Goal: Task Accomplishment & Management: Manage account settings

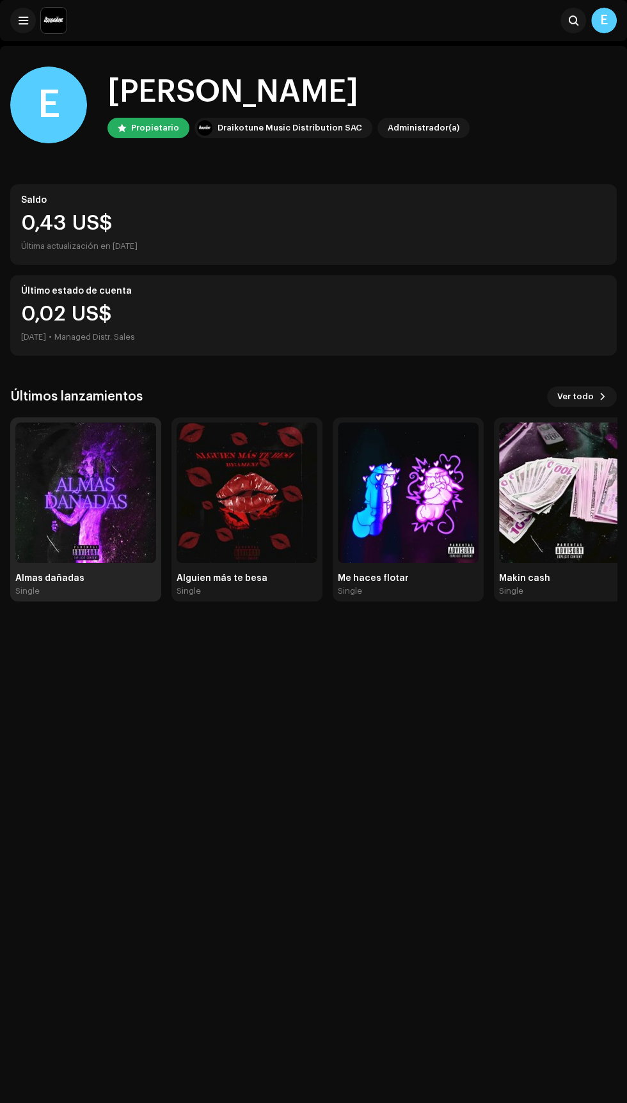
click at [74, 509] on img at bounding box center [85, 492] width 141 height 141
click at [115, 519] on img at bounding box center [85, 492] width 141 height 141
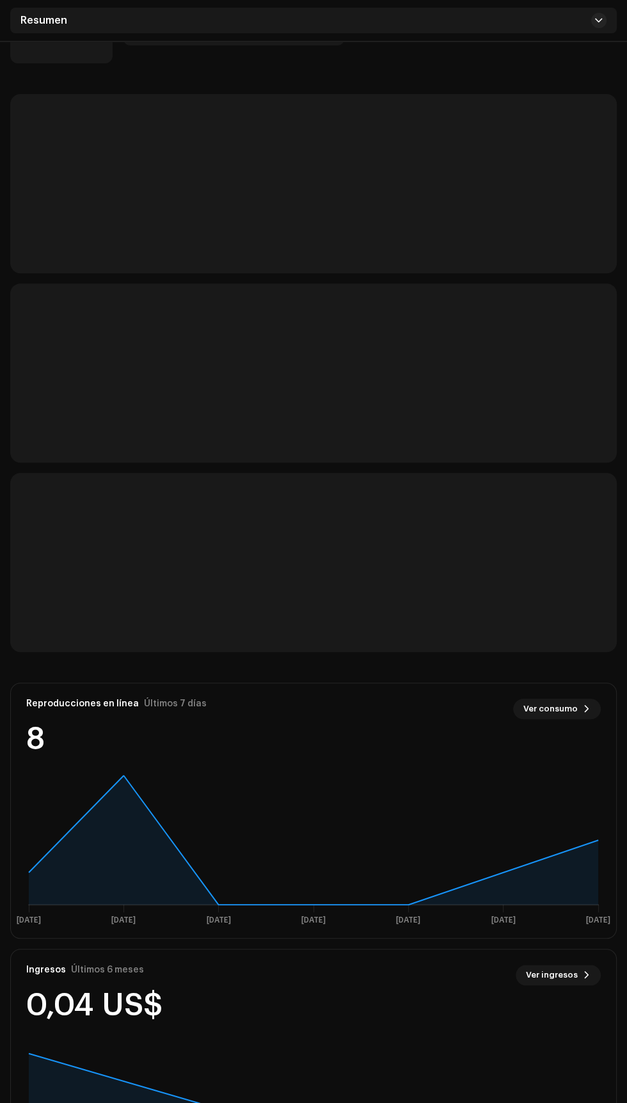
scroll to position [184, 0]
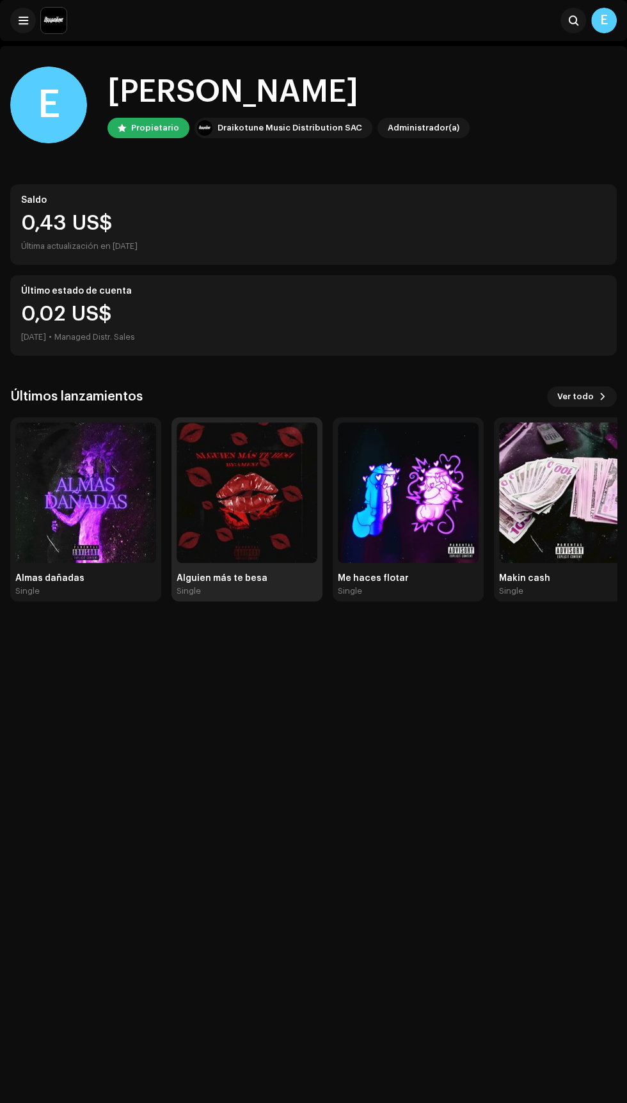
click at [278, 466] on img at bounding box center [247, 492] width 141 height 141
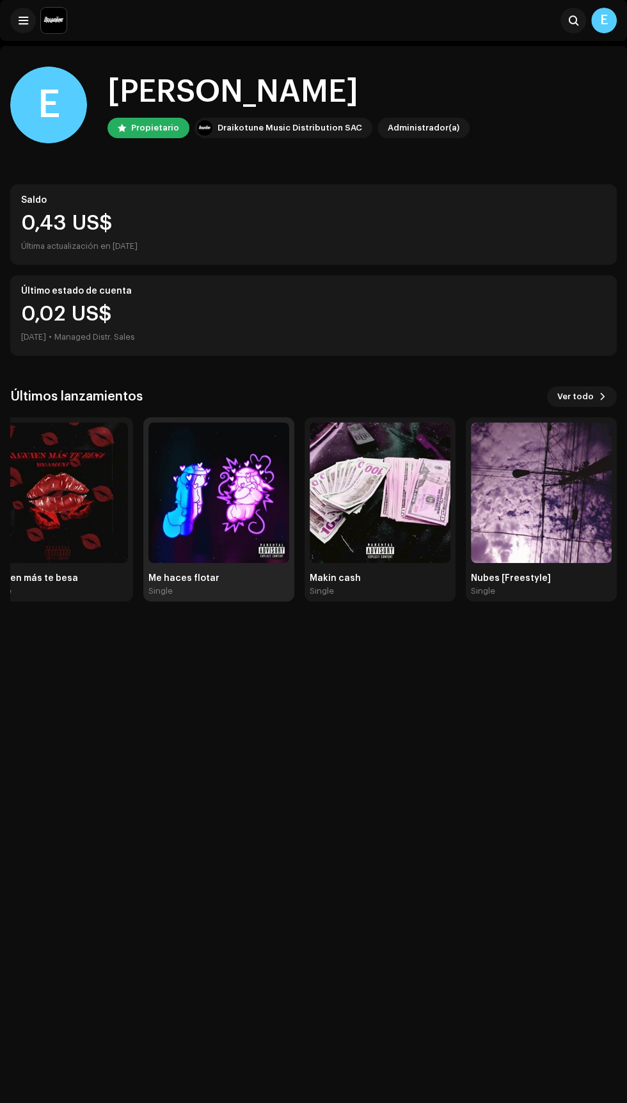
click at [214, 514] on img at bounding box center [218, 492] width 141 height 141
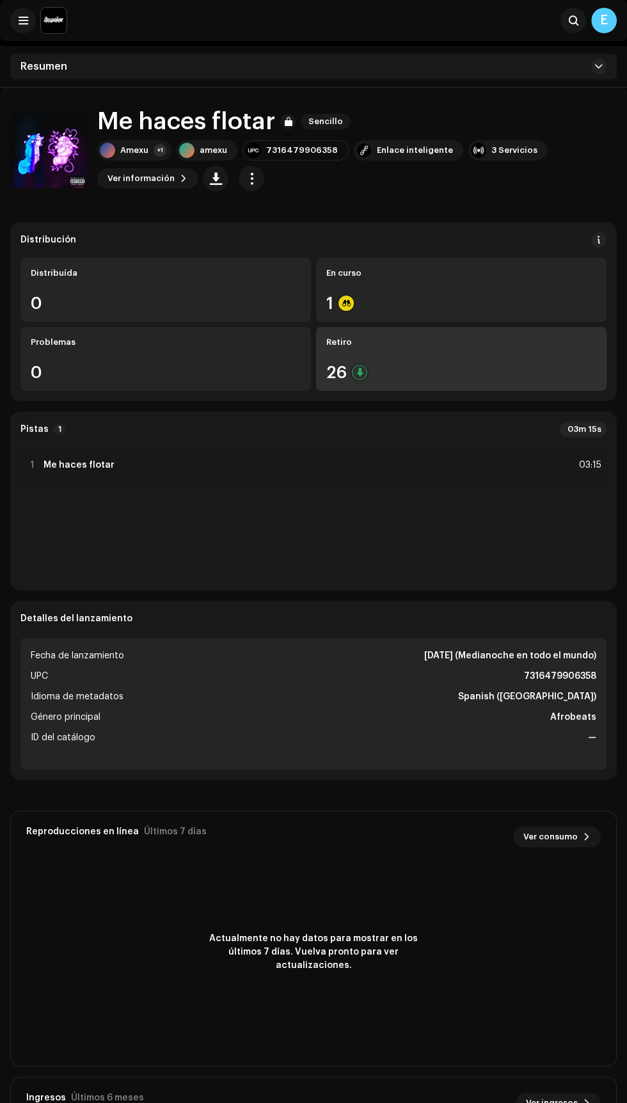
click at [430, 342] on div "Retiro" at bounding box center [461, 342] width 270 height 10
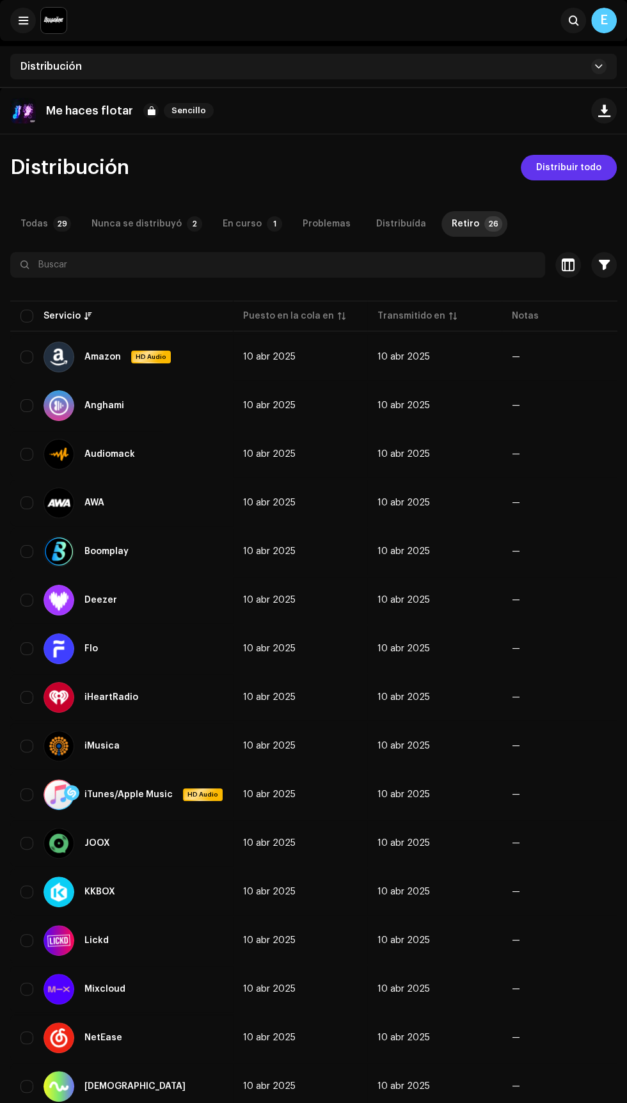
click at [573, 169] on span "Distribuir todo" at bounding box center [568, 168] width 65 height 26
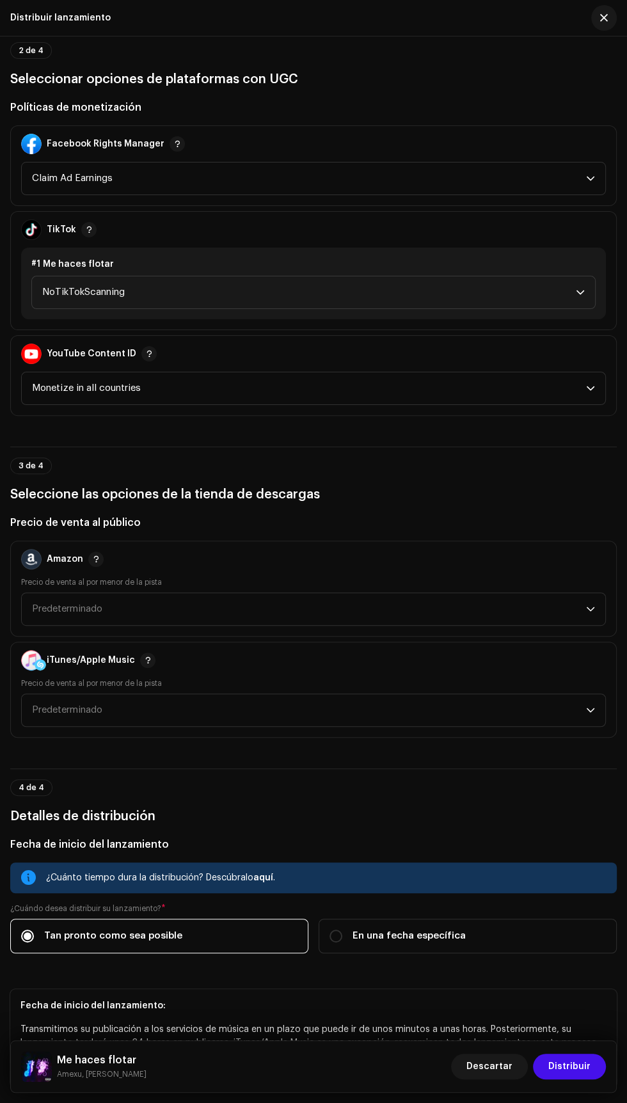
scroll to position [1575, 0]
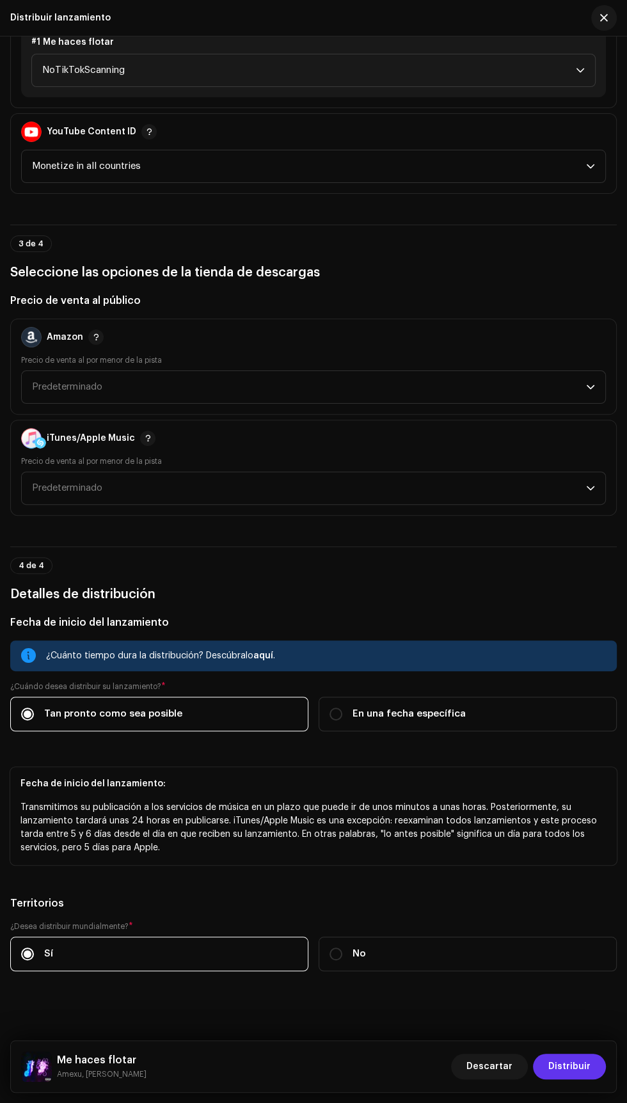
click at [582, 1067] on span "Distribuir" at bounding box center [569, 1067] width 42 height 26
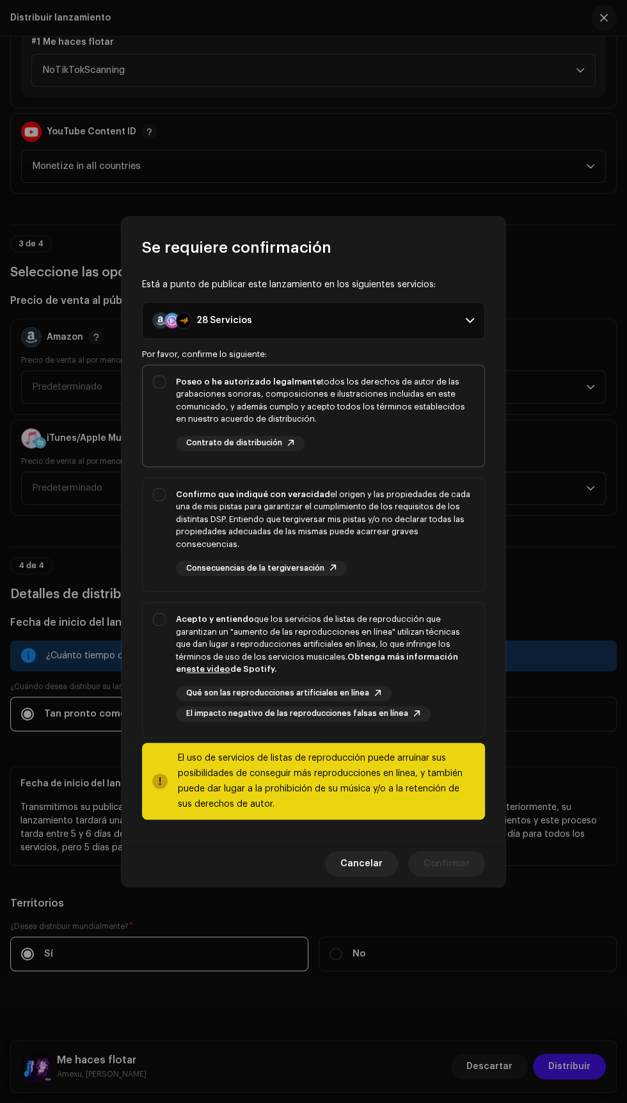
click at [149, 405] on div "Poseo o he autorizado legalmente todos los derechos de autor de las grabaciones…" at bounding box center [314, 413] width 342 height 96
checkbox input "true"
click at [152, 491] on div "Confirmo que indiqué con veracidad el origen y las propiedades de cada una de m…" at bounding box center [314, 532] width 342 height 109
checkbox input "true"
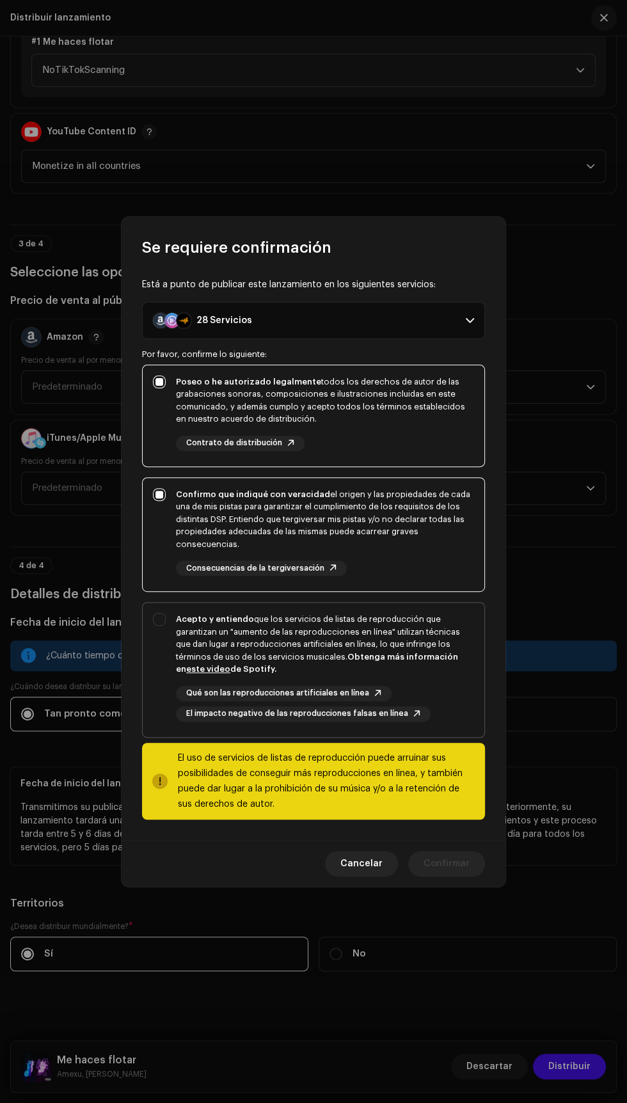
click at [160, 630] on div "Acepto y entiendo que los servicios de listas de reproducción que garantizan un…" at bounding box center [314, 667] width 342 height 129
checkbox input "true"
click at [448, 858] on span "Confirmar" at bounding box center [447, 864] width 46 height 26
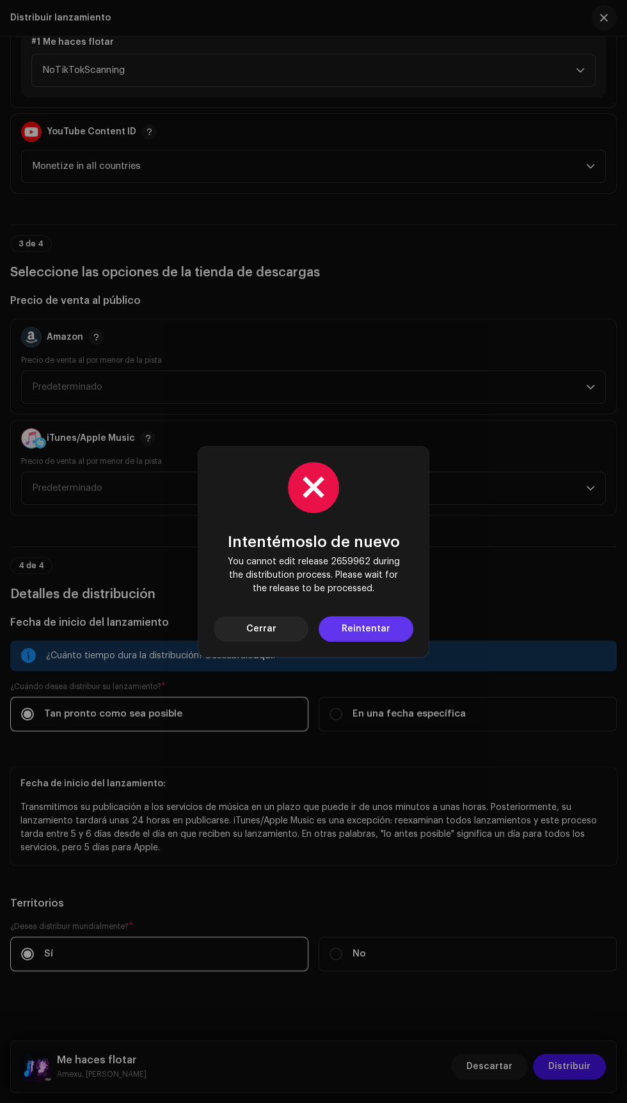
click at [381, 632] on span "Reintentar" at bounding box center [366, 629] width 49 height 26
